Goal: Transaction & Acquisition: Purchase product/service

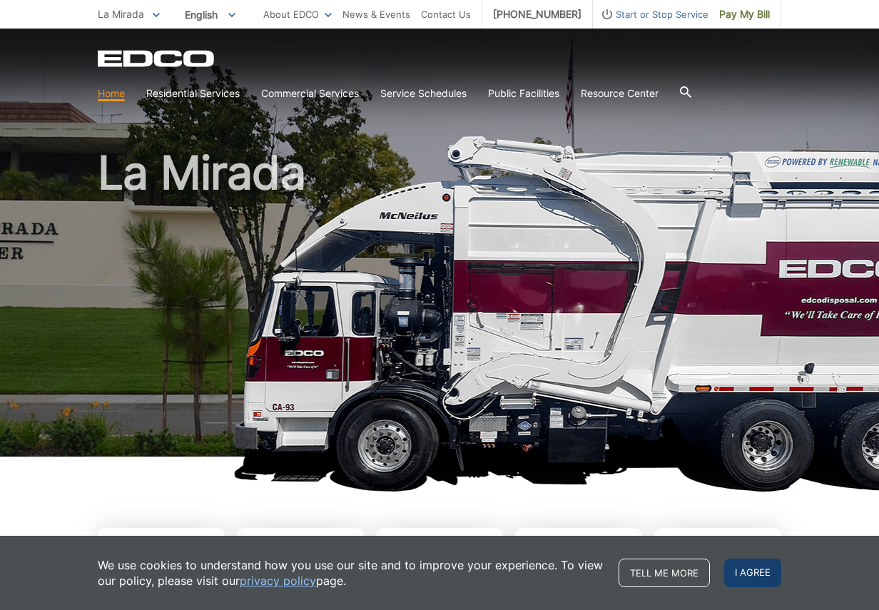
click at [757, 562] on span "I agree" at bounding box center [752, 573] width 57 height 29
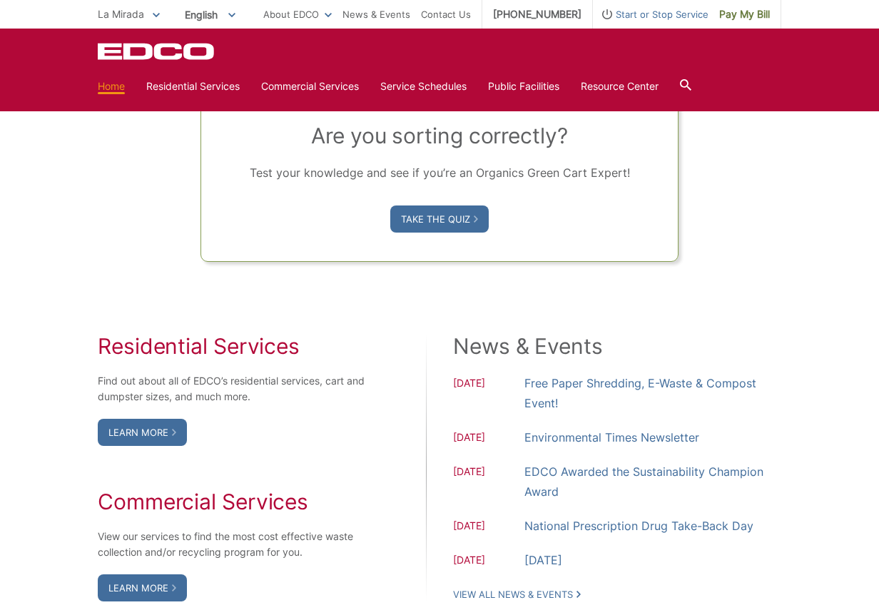
scroll to position [998, 0]
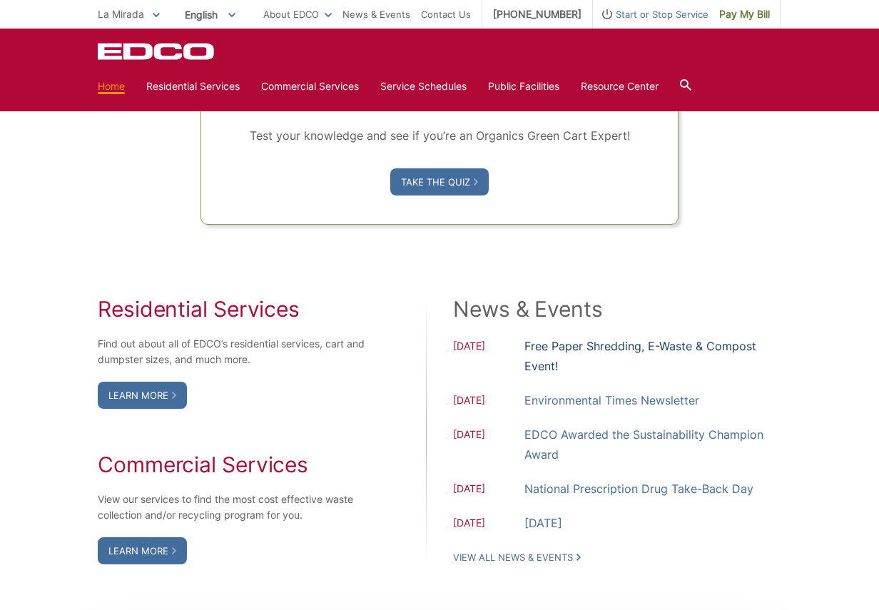
click at [552, 348] on link "Free Paper Shredding, E-Waste & Compost Event!" at bounding box center [653, 356] width 257 height 40
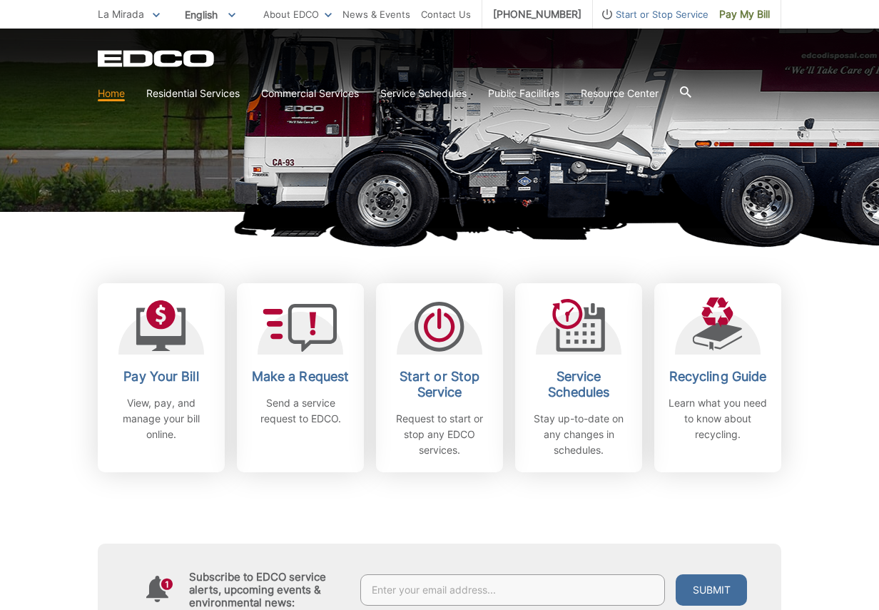
scroll to position [300, 0]
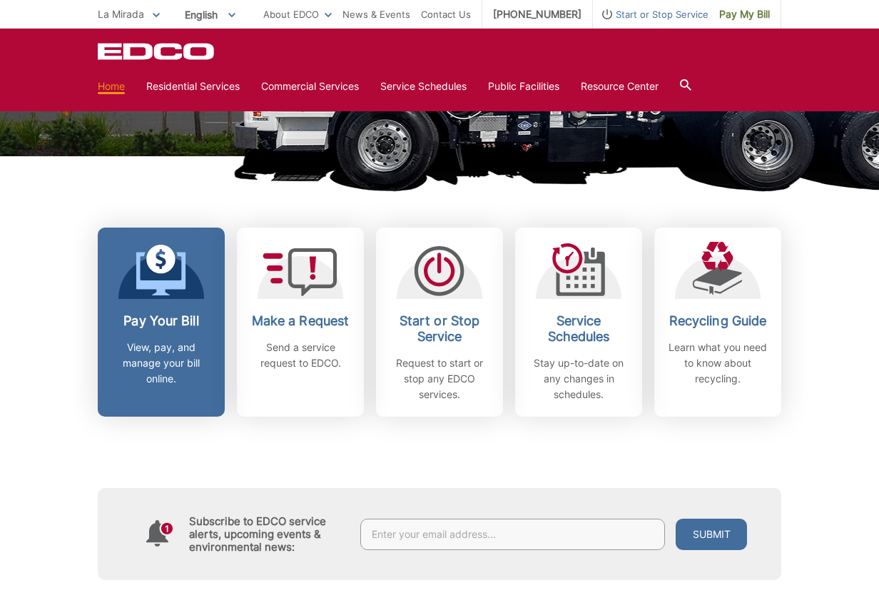
click at [162, 313] on link "Pay Your Bill View, pay, and manage your bill online." at bounding box center [161, 322] width 127 height 189
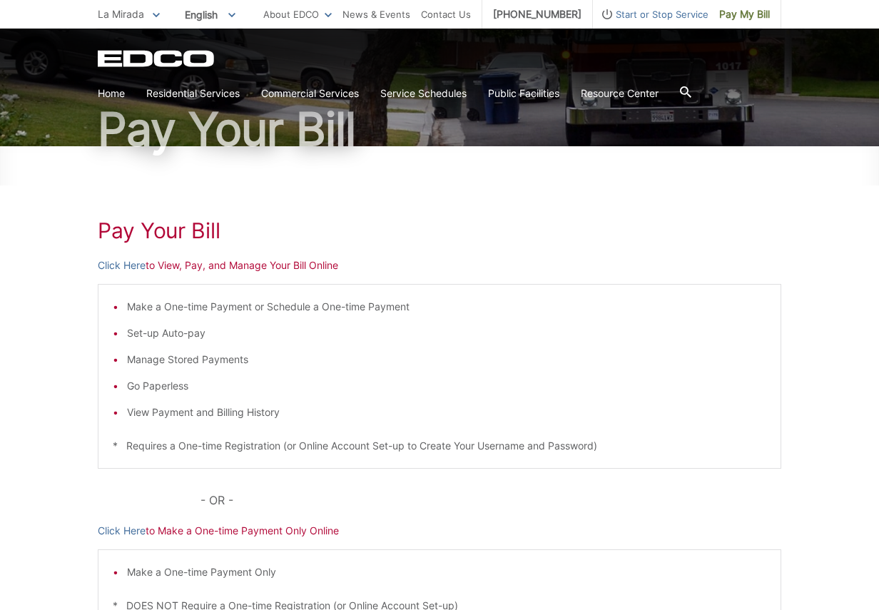
scroll to position [87, 0]
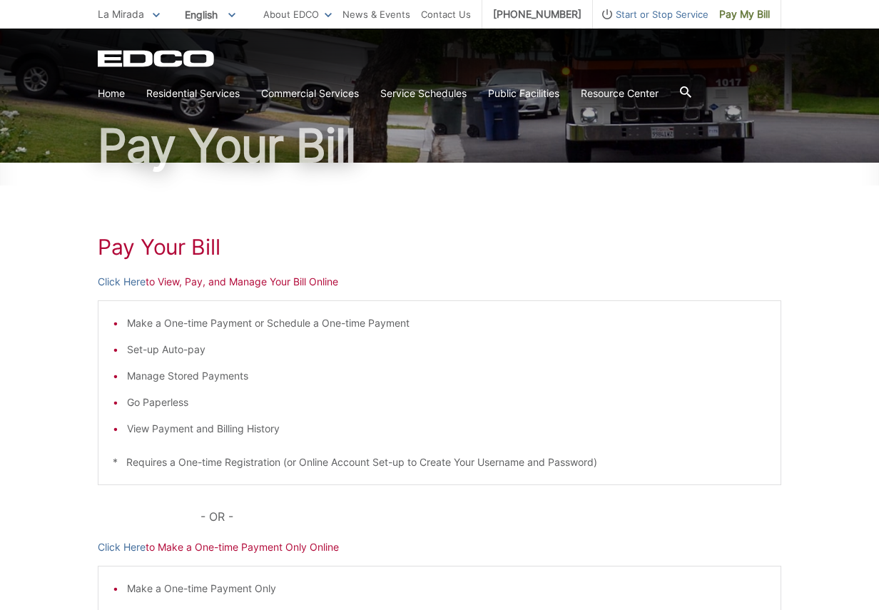
click at [173, 281] on p "Click Here to View, Pay, and Manage Your Bill Online" at bounding box center [440, 282] width 684 height 16
click at [193, 283] on p "Click Here to View, Pay, and Manage Your Bill Online" at bounding box center [440, 282] width 684 height 16
click at [199, 253] on h1 "Pay Your Bill" at bounding box center [440, 247] width 684 height 26
click at [315, 280] on p "Click Here to View, Pay, and Manage Your Bill Online" at bounding box center [440, 282] width 684 height 16
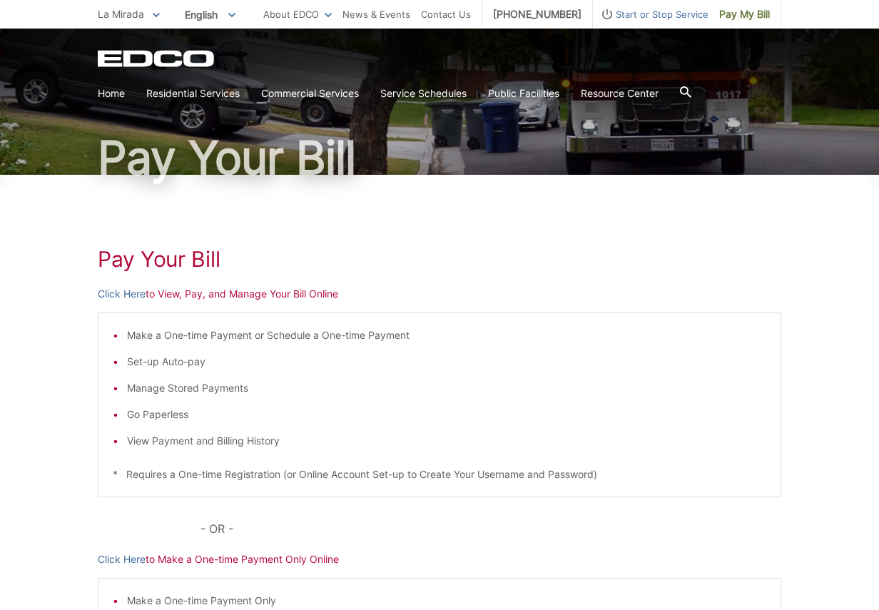
scroll to position [0, 0]
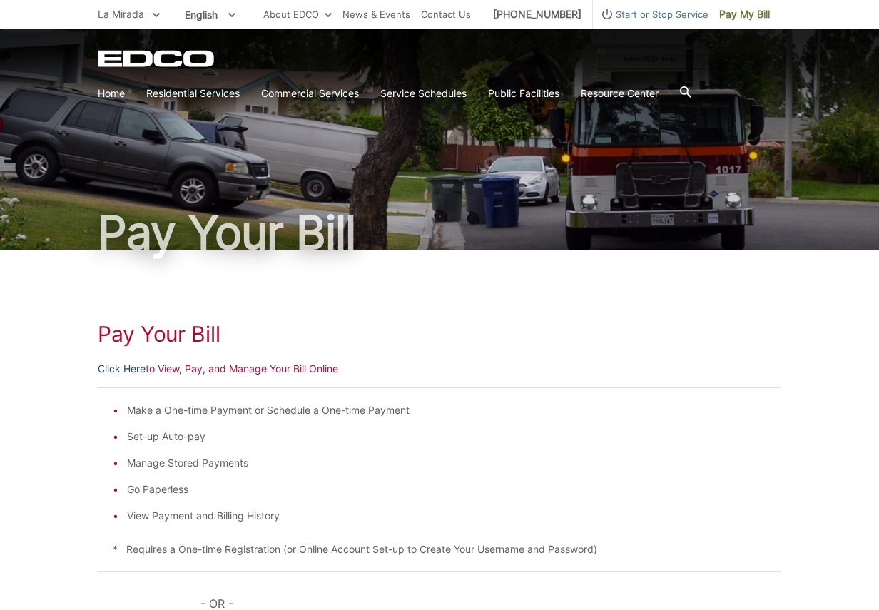
click at [144, 370] on link "Click Here" at bounding box center [122, 369] width 48 height 16
